Goal: Check status: Check status

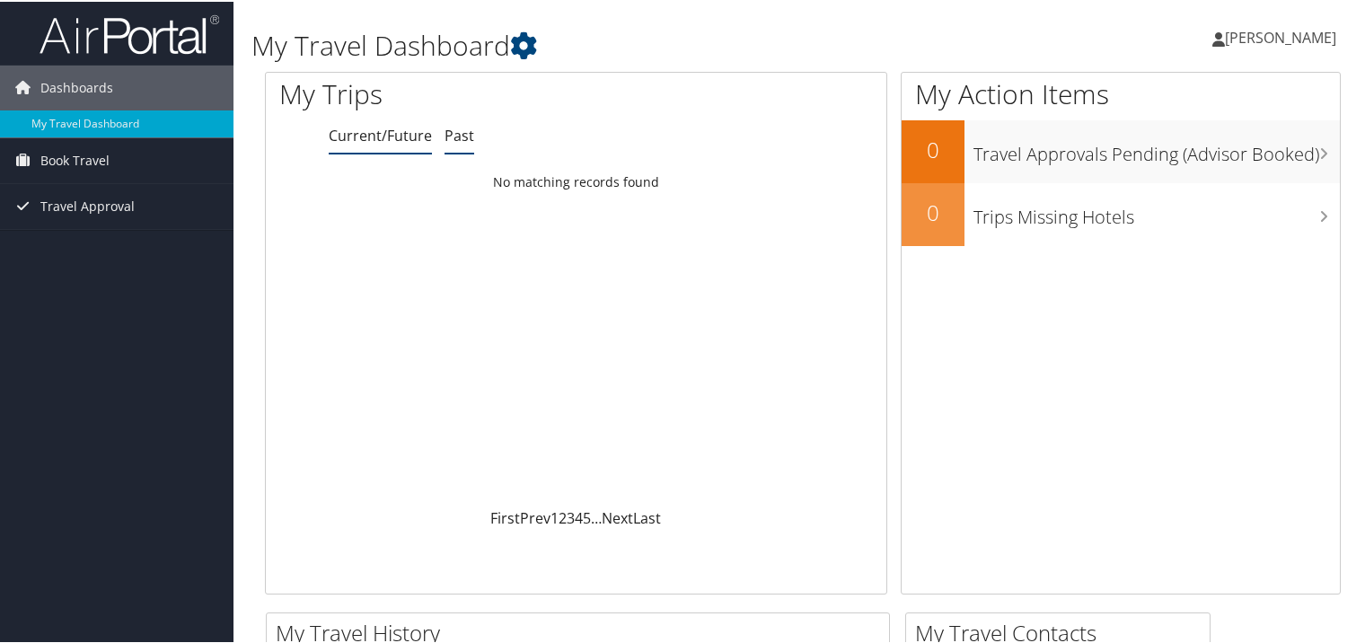
click at [462, 136] on link "Past" at bounding box center [459, 134] width 30 height 20
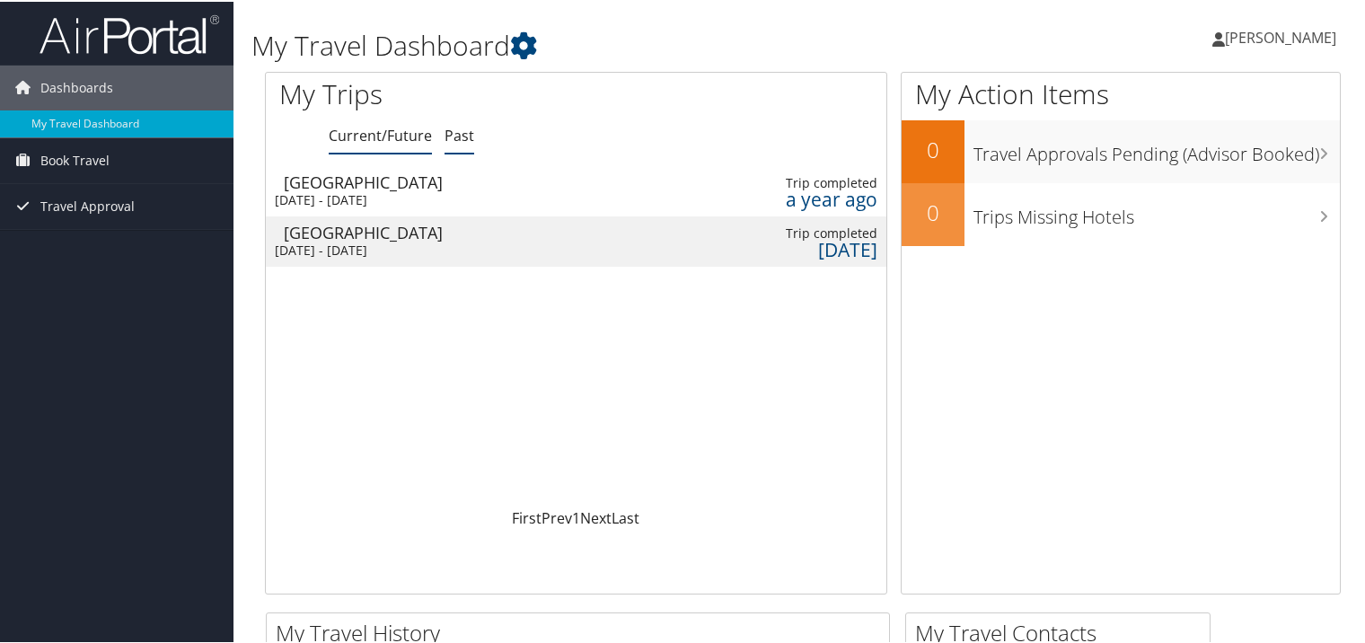
click at [402, 127] on link "Current/Future" at bounding box center [380, 134] width 103 height 20
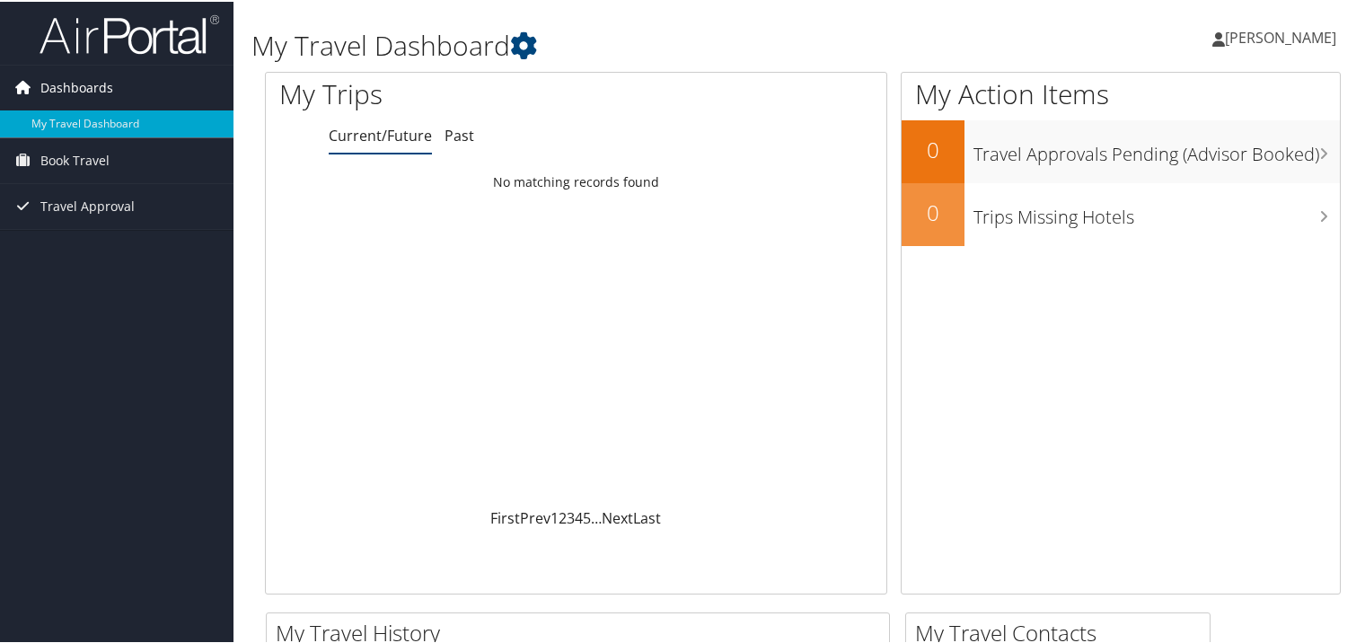
click at [120, 82] on link "Dashboards" at bounding box center [116, 86] width 233 height 45
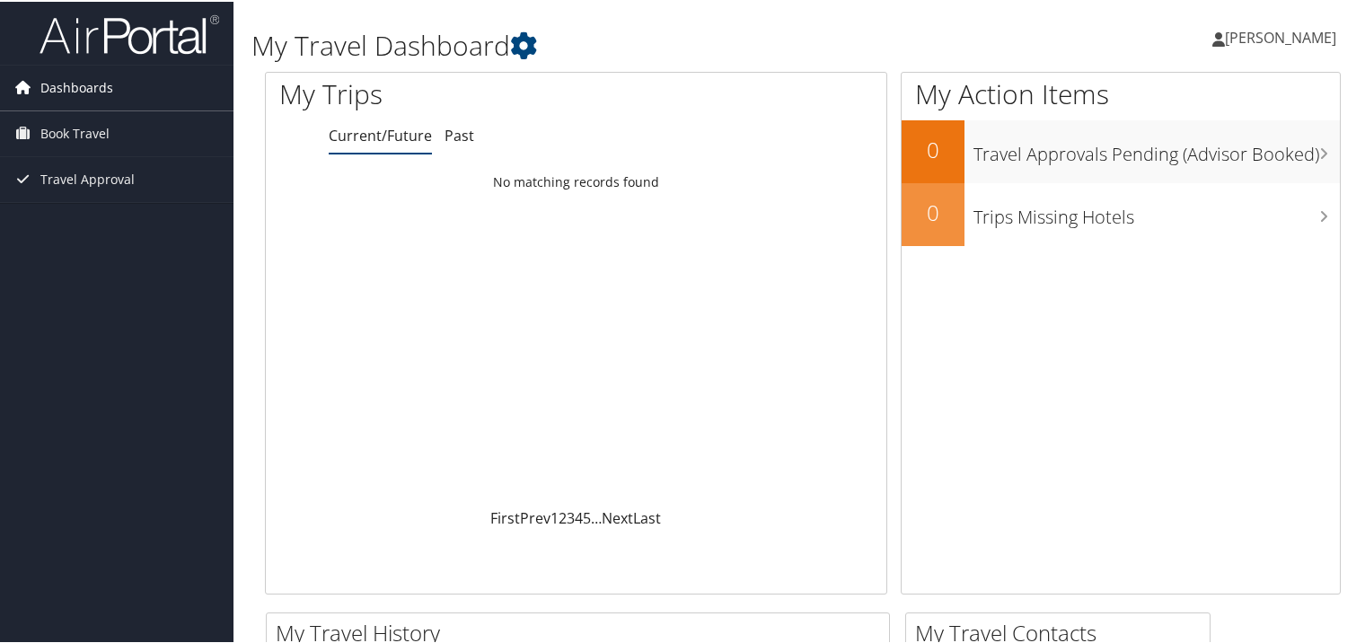
click at [86, 92] on span "Dashboards" at bounding box center [76, 86] width 73 height 45
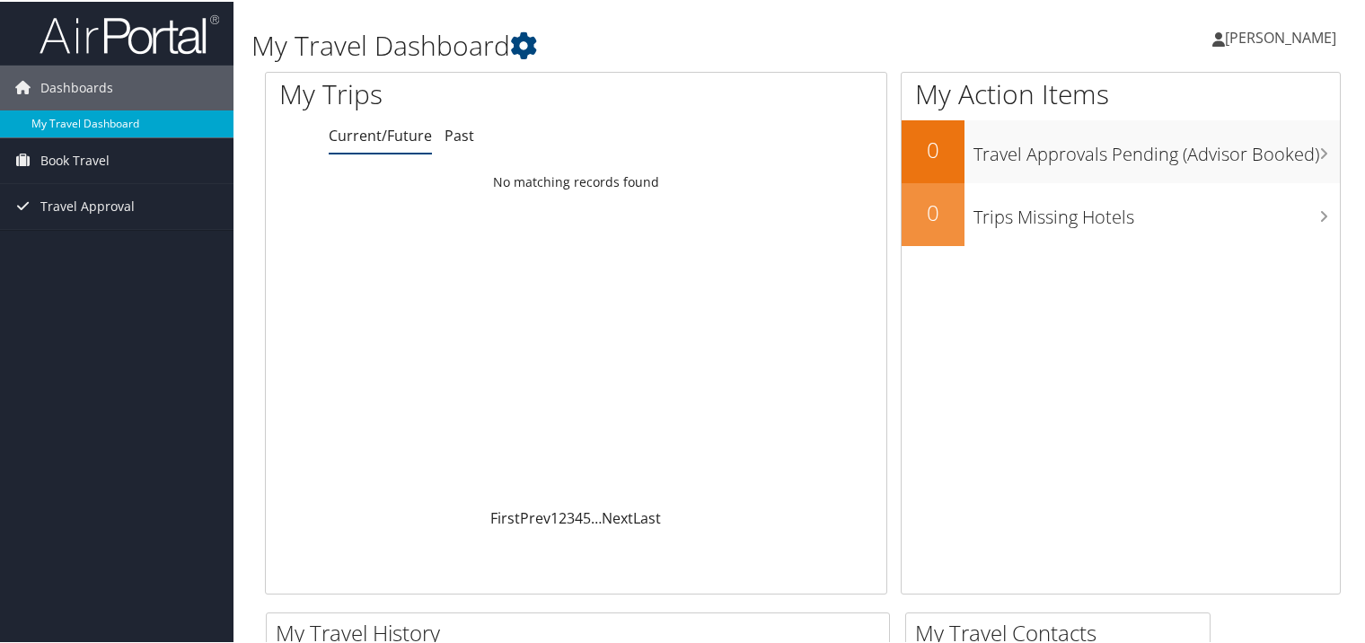
click at [90, 116] on link "My Travel Dashboard" at bounding box center [116, 122] width 233 height 27
